Goal: Task Accomplishment & Management: Use online tool/utility

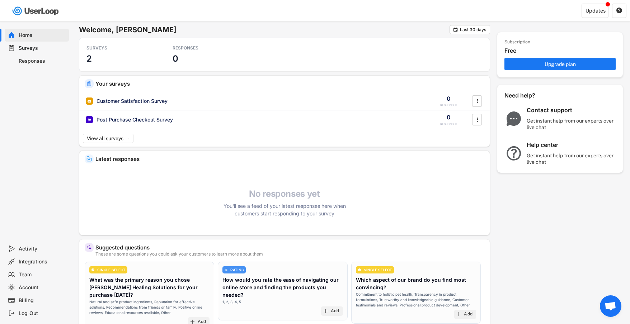
click at [32, 47] on div "Surveys" at bounding box center [42, 48] width 47 height 7
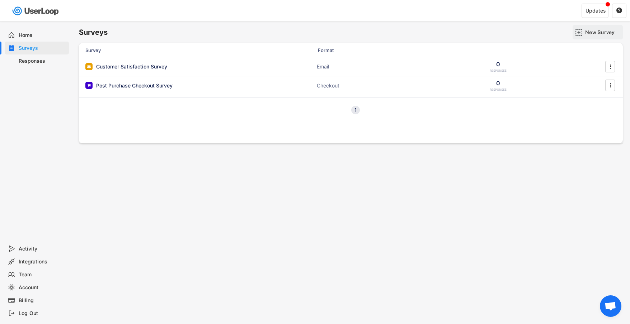
click at [601, 31] on div "New Survey" at bounding box center [603, 32] width 36 height 6
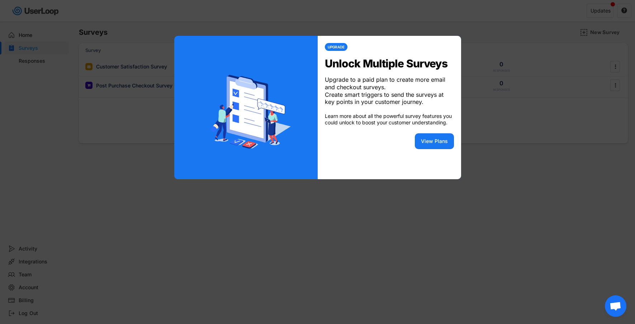
click at [450, 28] on div at bounding box center [317, 162] width 635 height 324
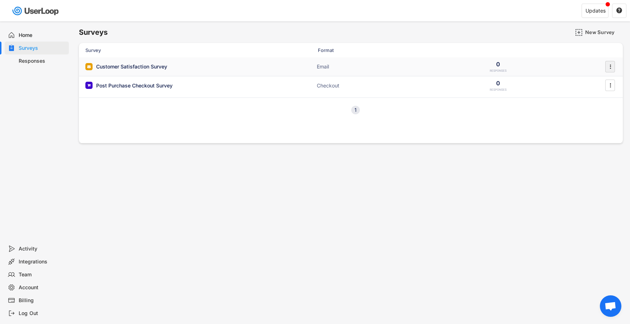
click at [610, 69] on text "" at bounding box center [610, 67] width 1 height 8
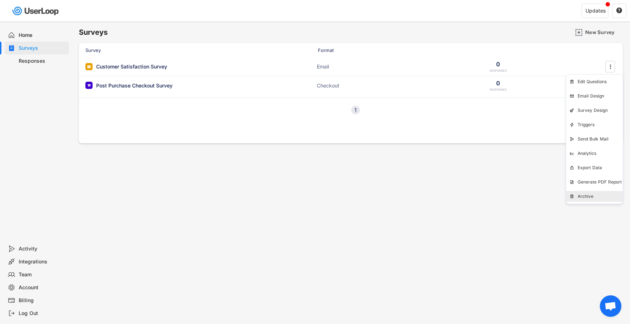
click at [596, 194] on div "Archive" at bounding box center [600, 197] width 45 height 6
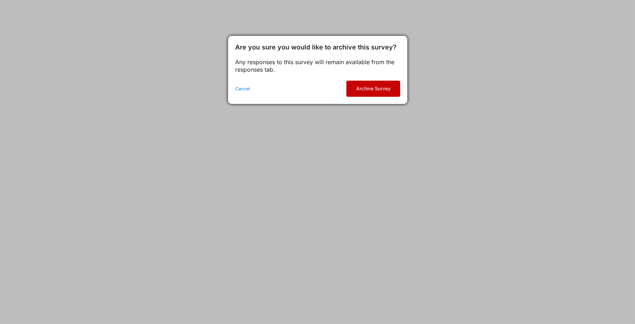
click at [378, 89] on button "Archive Survey" at bounding box center [374, 89] width 54 height 16
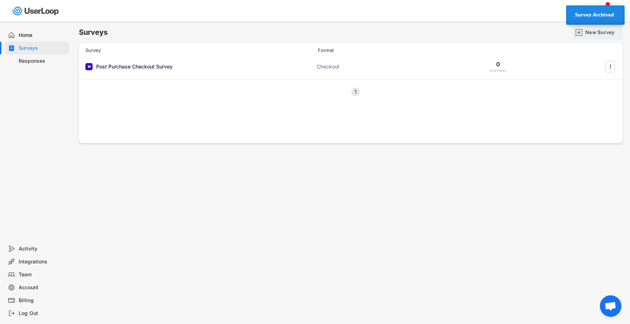
click at [604, 32] on div "New Survey" at bounding box center [603, 32] width 36 height 6
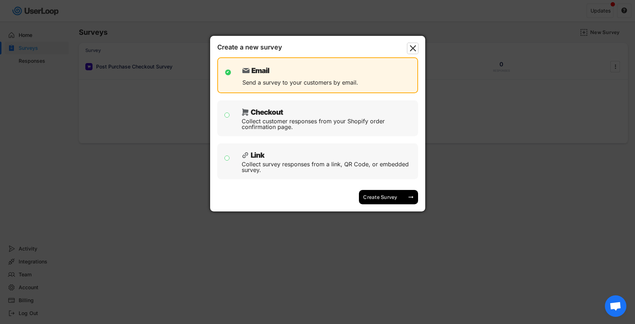
click at [414, 47] on text "" at bounding box center [413, 48] width 6 height 11
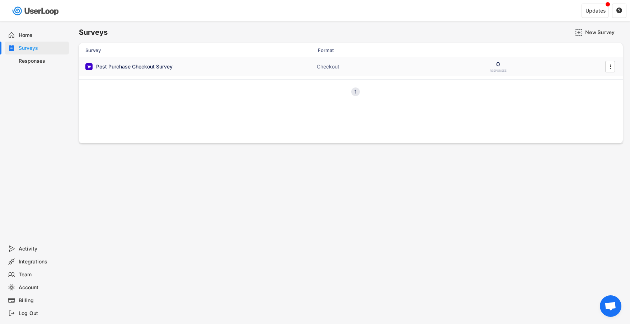
click at [134, 65] on div "Post Purchase Checkout Survey" at bounding box center [134, 66] width 76 height 7
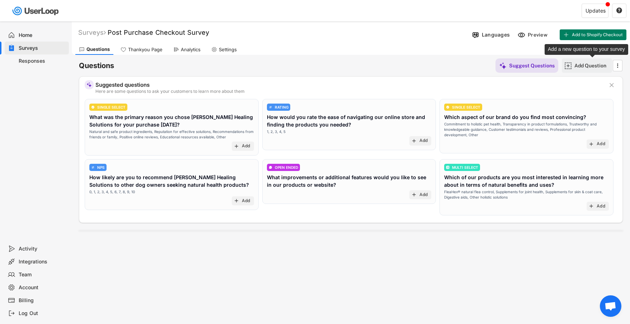
click at [581, 67] on div "Add Question" at bounding box center [592, 65] width 36 height 6
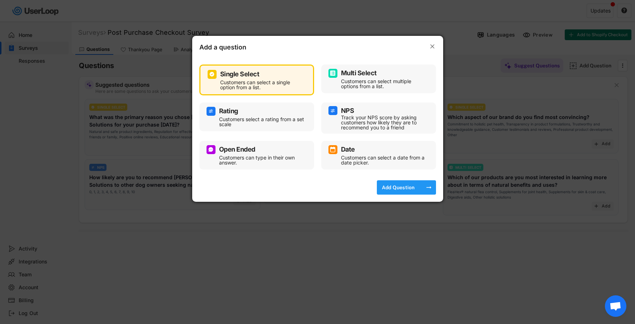
click at [407, 188] on div "Add Question" at bounding box center [399, 187] width 36 height 6
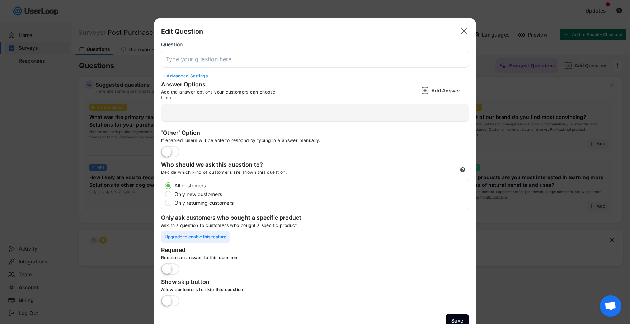
click at [223, 57] on input "input" at bounding box center [315, 59] width 308 height 17
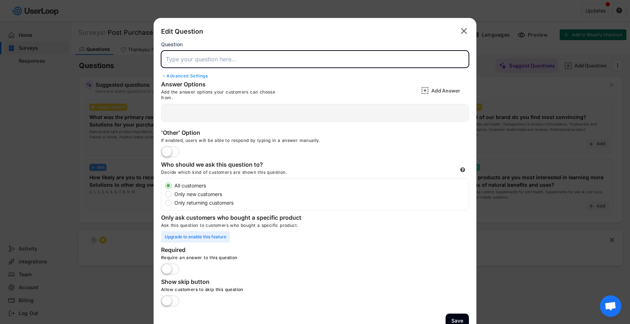
paste input "Have you purchased natural health products for your dog, yourself, or both?"
type input "Have you purchased natural health products for your dog, yourself, or both?"
click at [186, 111] on div at bounding box center [315, 113] width 308 height 18
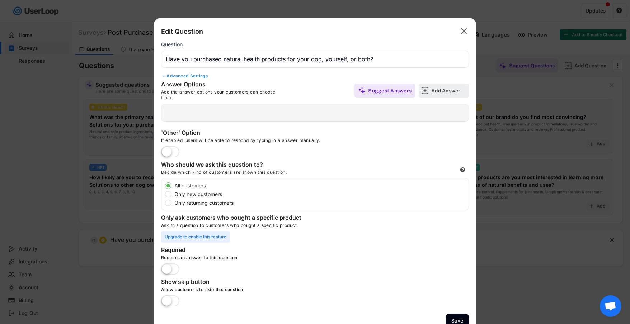
click at [437, 90] on div "Add Answer" at bounding box center [449, 91] width 36 height 6
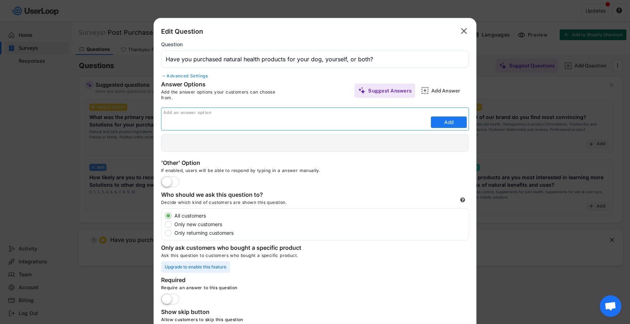
paste input "My dog"
type input "My dog"
click at [450, 122] on button "Add" at bounding box center [449, 122] width 36 height 11
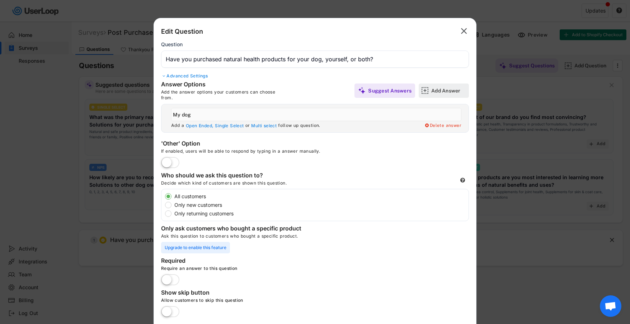
click at [447, 94] on div "Add Answer" at bounding box center [449, 91] width 36 height 14
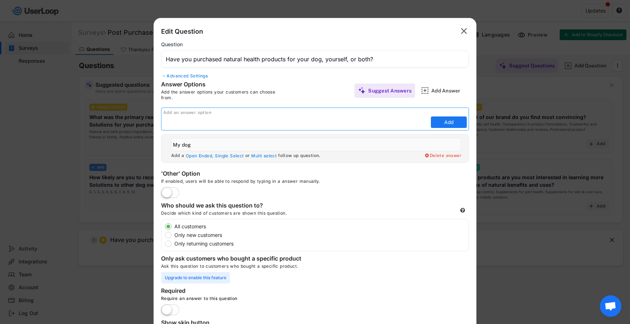
paste input "Myself"
type input "Myself"
click at [453, 121] on button "Add" at bounding box center [449, 122] width 36 height 11
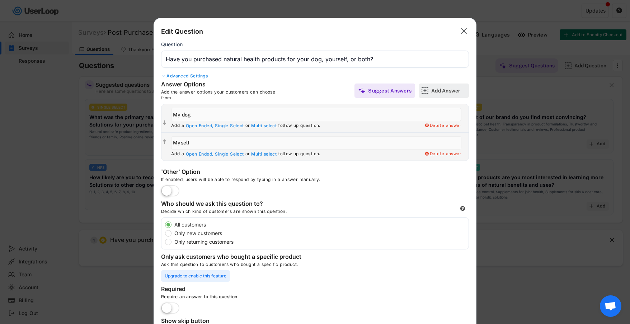
click at [441, 92] on div "Add Answer" at bounding box center [449, 91] width 36 height 6
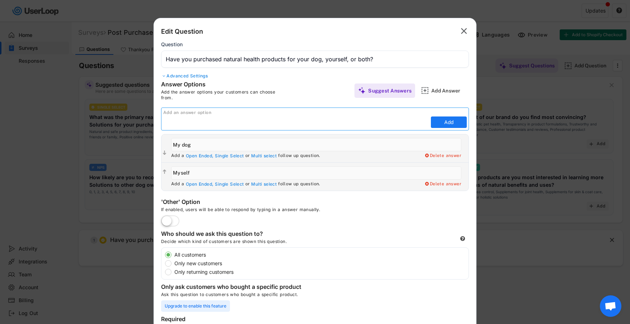
paste input "Both of us"
type input "Both of us"
click at [451, 124] on button "Add" at bounding box center [449, 122] width 36 height 11
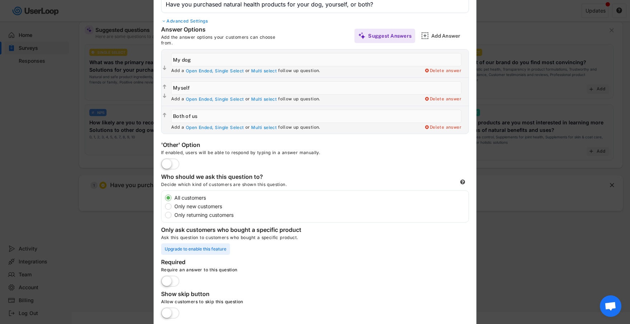
scroll to position [79, 0]
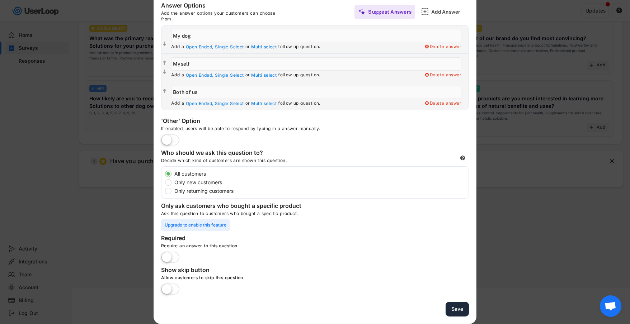
click at [456, 306] on button "Save" at bounding box center [457, 309] width 23 height 15
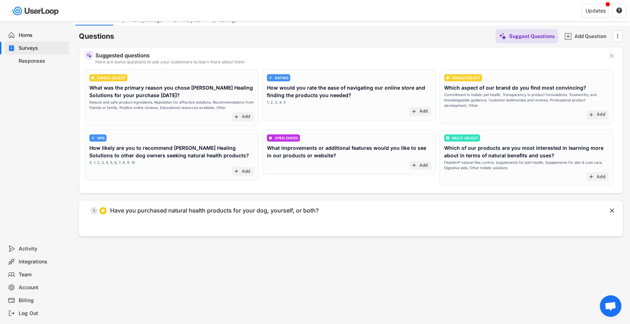
scroll to position [0, 0]
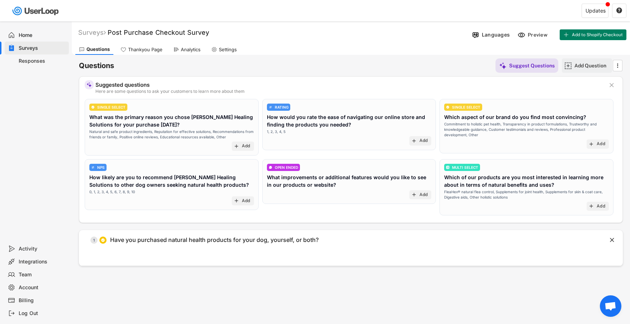
click at [587, 67] on div "Add Question" at bounding box center [592, 65] width 36 height 6
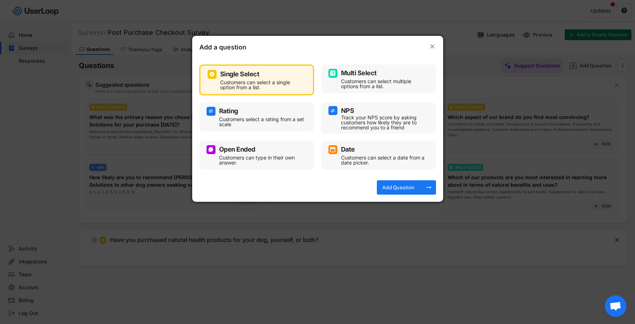
click at [248, 154] on div "Open Ended" at bounding box center [257, 149] width 100 height 9
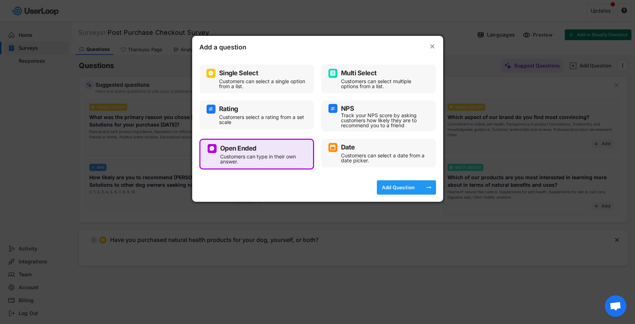
click at [391, 186] on div "Add Question" at bounding box center [399, 187] width 36 height 6
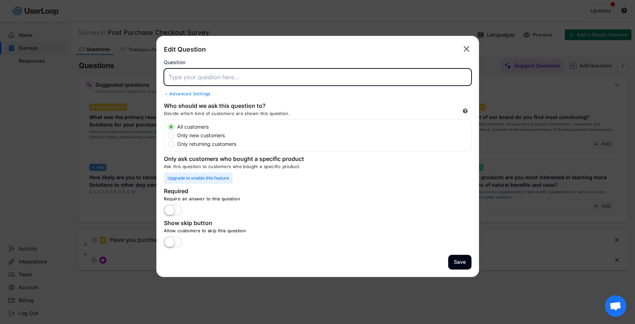
click at [199, 74] on input "input" at bounding box center [318, 77] width 308 height 17
paste input "What made you select [PERSON_NAME]’ products instead of other brands out there?"
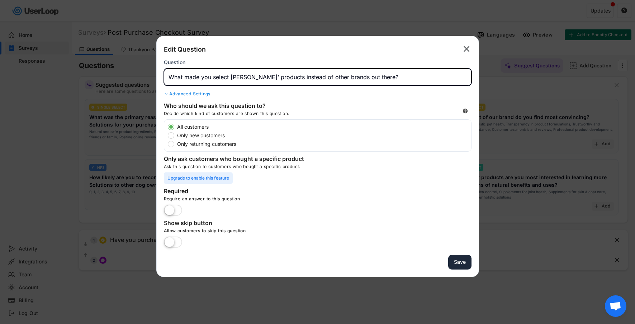
type input "What made you select [PERSON_NAME]’ products instead of other brands out there?"
click at [463, 263] on button "Save" at bounding box center [460, 262] width 23 height 15
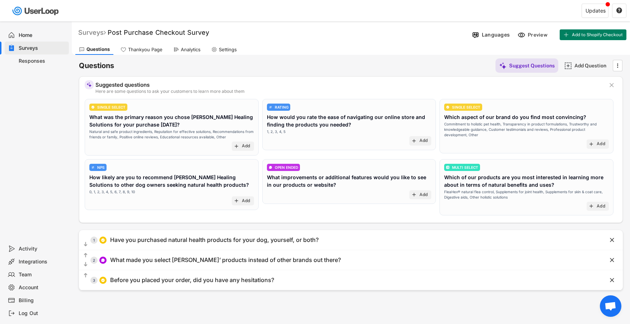
click at [97, 31] on div "Surveys" at bounding box center [92, 32] width 28 height 8
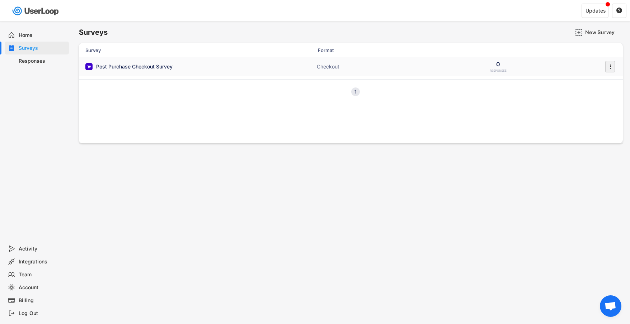
click at [609, 62] on icon "" at bounding box center [610, 66] width 7 height 11
click at [135, 67] on div "Post Purchase Checkout Survey" at bounding box center [134, 66] width 76 height 7
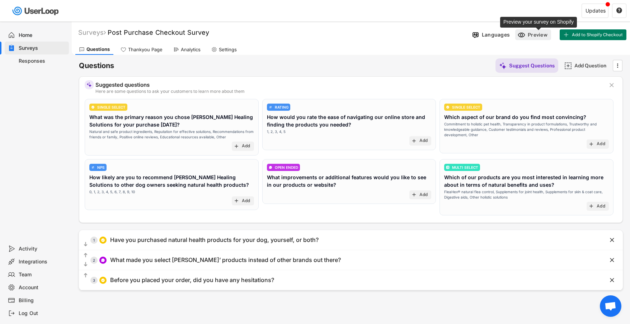
click at [530, 32] on div "Preview" at bounding box center [539, 35] width 22 height 6
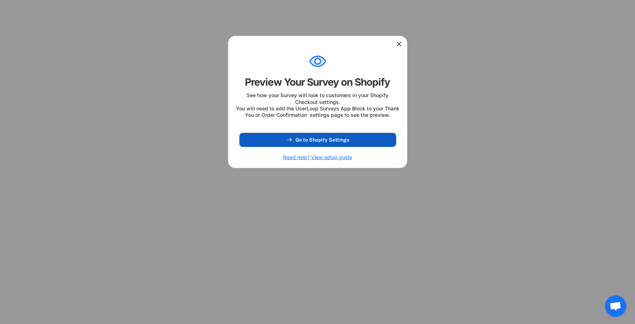
click at [338, 142] on span "Go to Shopify Settings" at bounding box center [323, 139] width 54 height 5
click at [334, 142] on span "Go to Shopify Settings" at bounding box center [323, 139] width 54 height 5
